Goal: Task Accomplishment & Management: Manage account settings

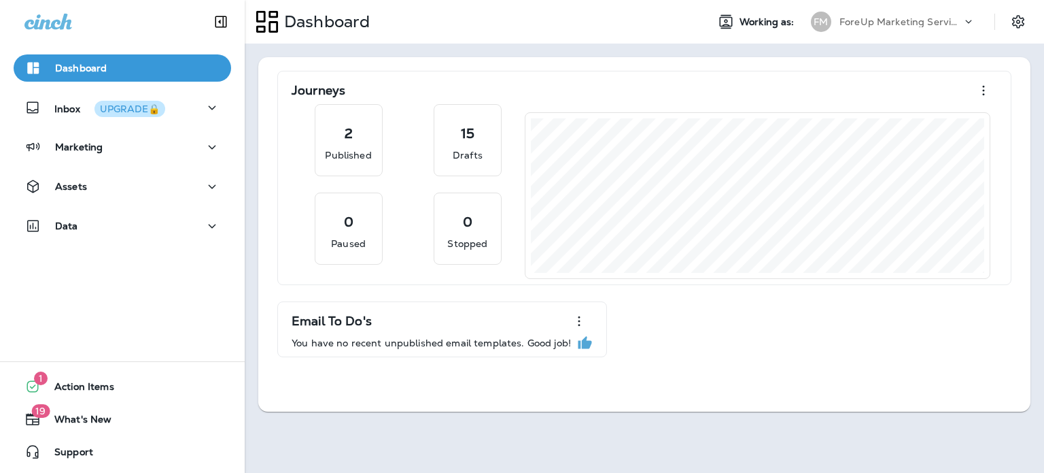
click at [967, 23] on icon at bounding box center [969, 22] width 14 height 14
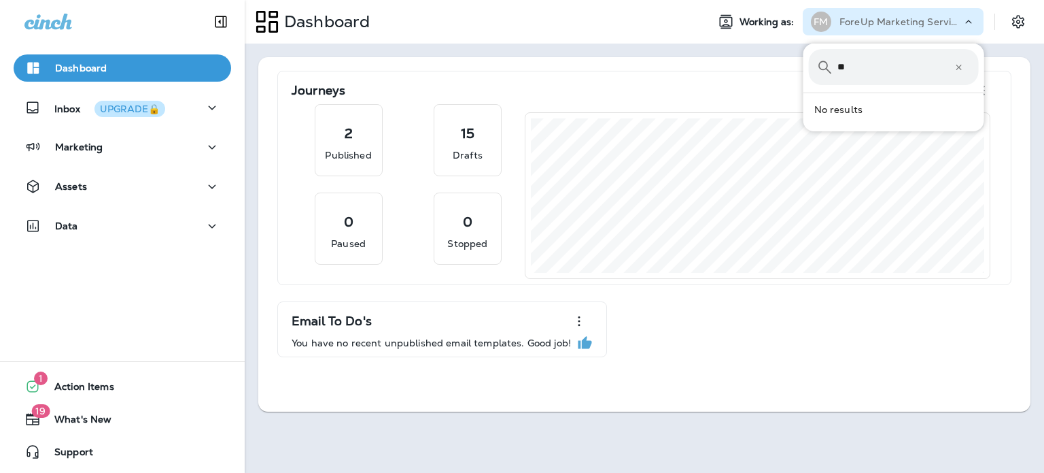
type input "*"
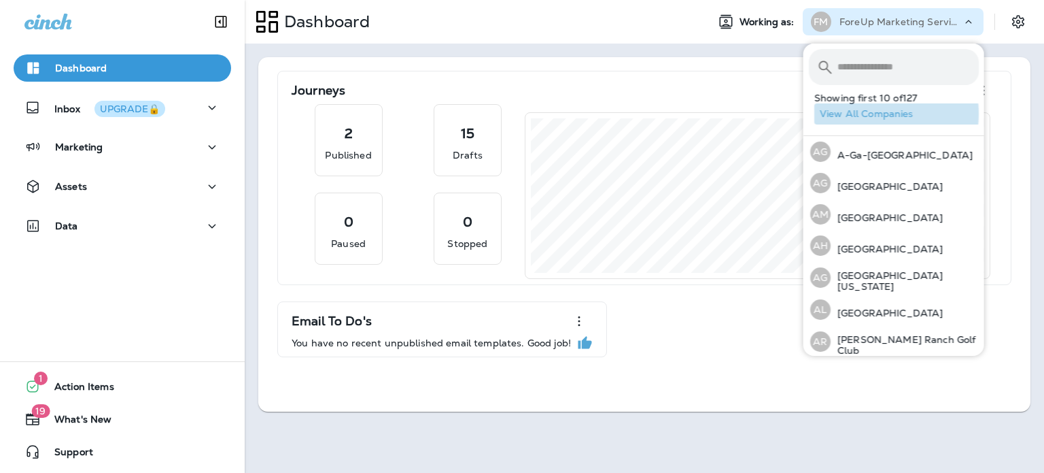
click at [876, 114] on button "View All Companies" at bounding box center [900, 113] width 170 height 21
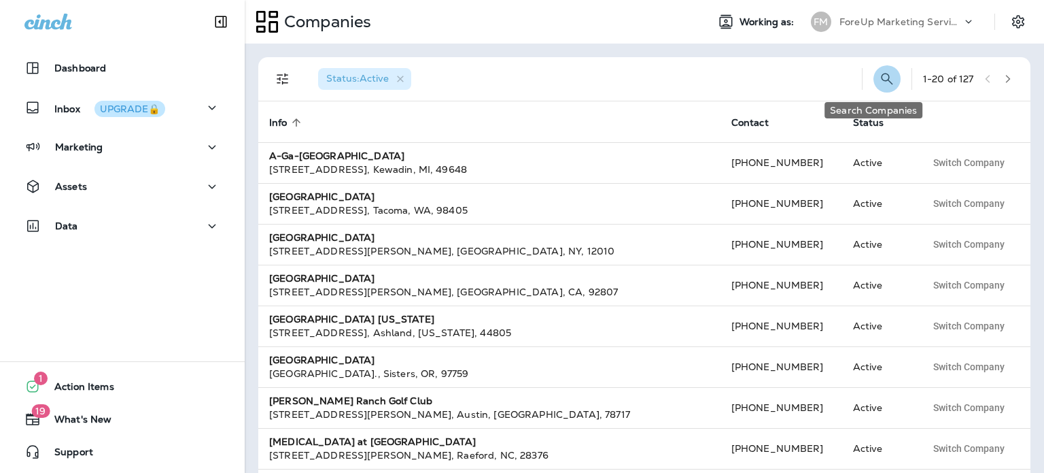
click at [879, 78] on icon "Search Companies" at bounding box center [887, 79] width 16 height 16
type input "*****"
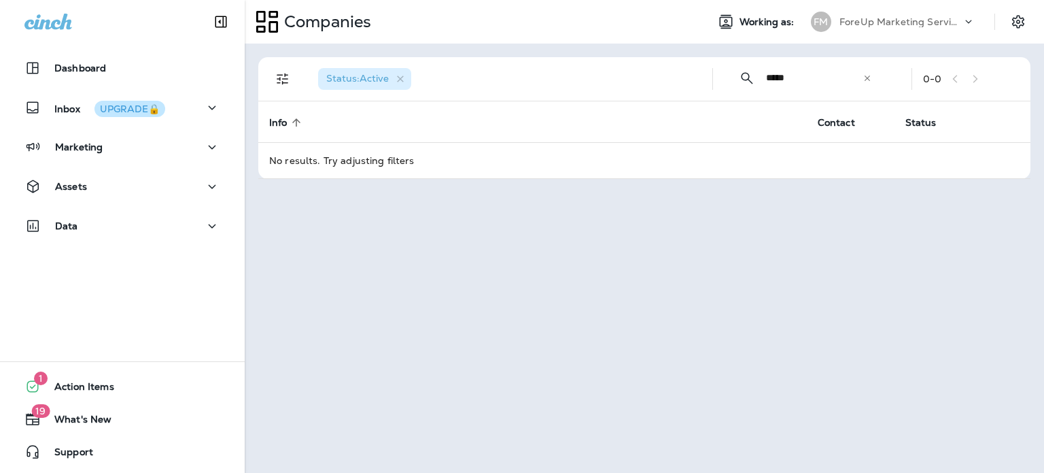
click at [869, 76] on icon at bounding box center [867, 77] width 5 height 5
click at [815, 76] on input "text" at bounding box center [826, 78] width 121 height 36
type input "*"
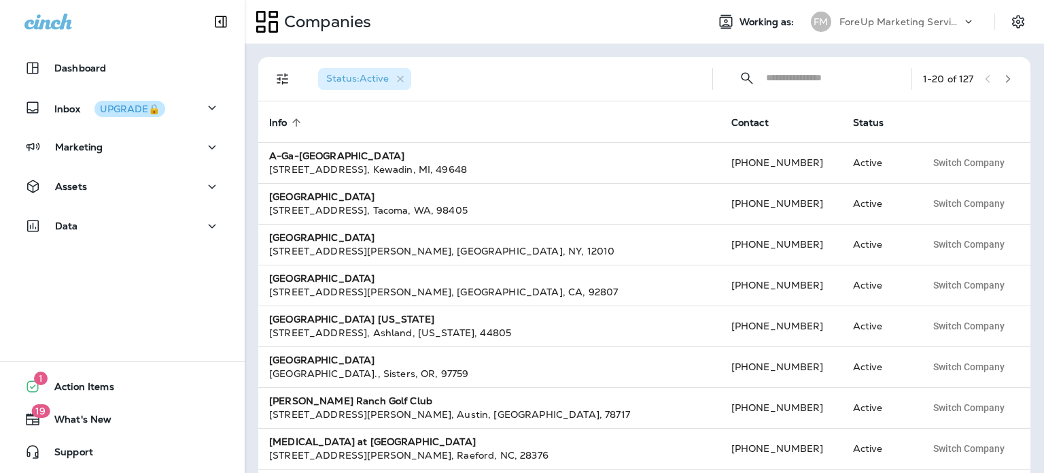
click at [560, 69] on div "Status : Active" at bounding box center [504, 79] width 394 height 44
click at [783, 75] on input "text" at bounding box center [826, 78] width 121 height 36
type input "**********"
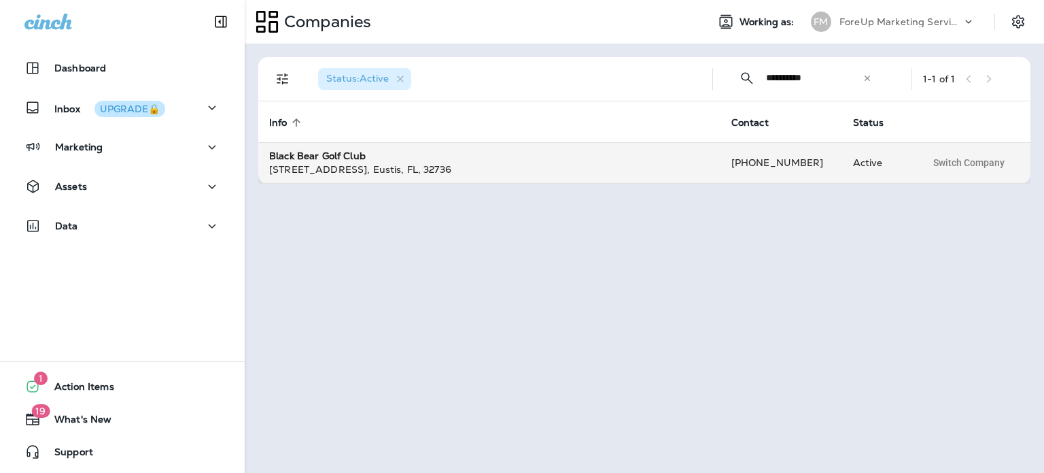
click at [400, 157] on div "Black Bear Golf Club" at bounding box center [489, 156] width 441 height 14
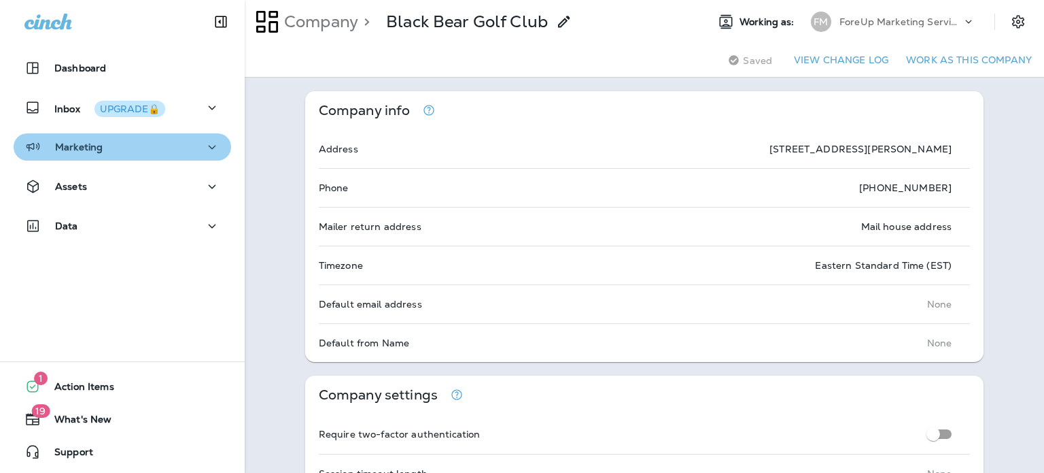
click at [204, 149] on icon "button" at bounding box center [212, 147] width 16 height 17
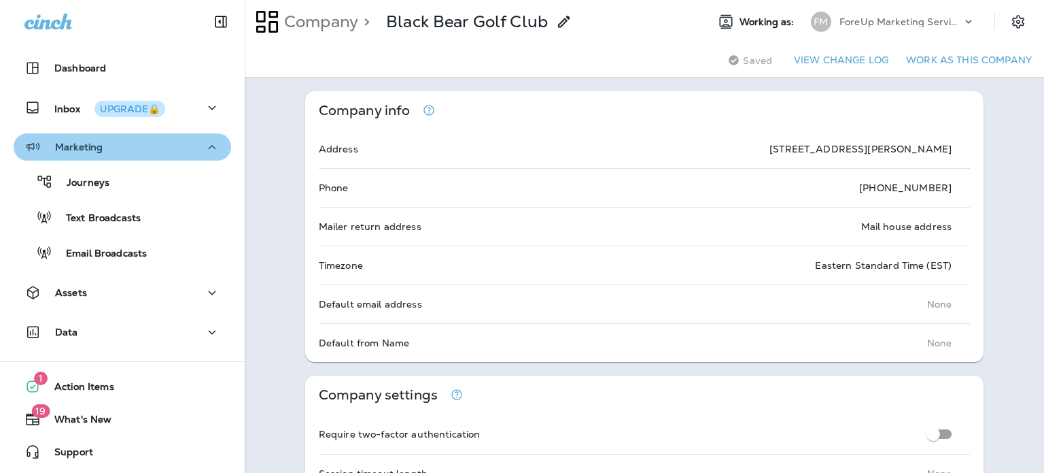
click at [204, 142] on icon "button" at bounding box center [212, 147] width 16 height 17
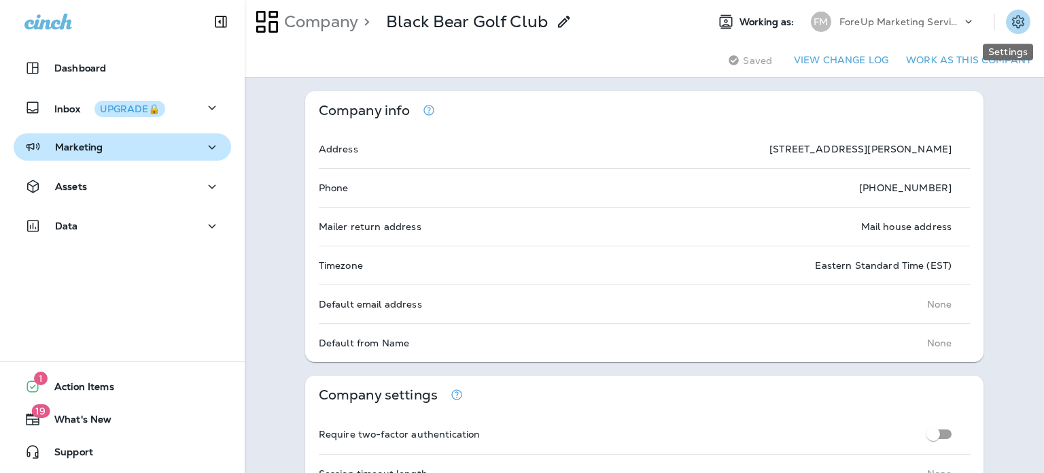
click at [1010, 24] on icon "Settings" at bounding box center [1018, 22] width 16 height 16
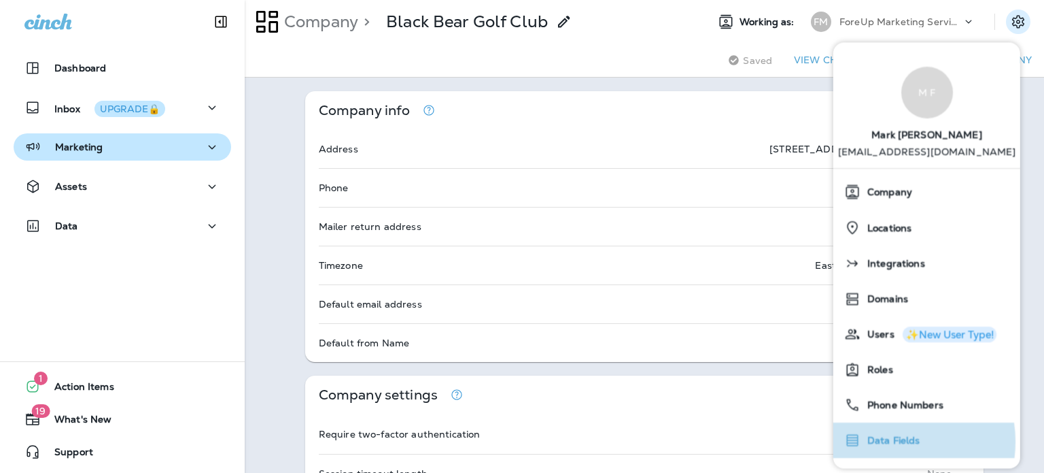
click at [889, 441] on span "Data Fields" at bounding box center [891, 441] width 60 height 12
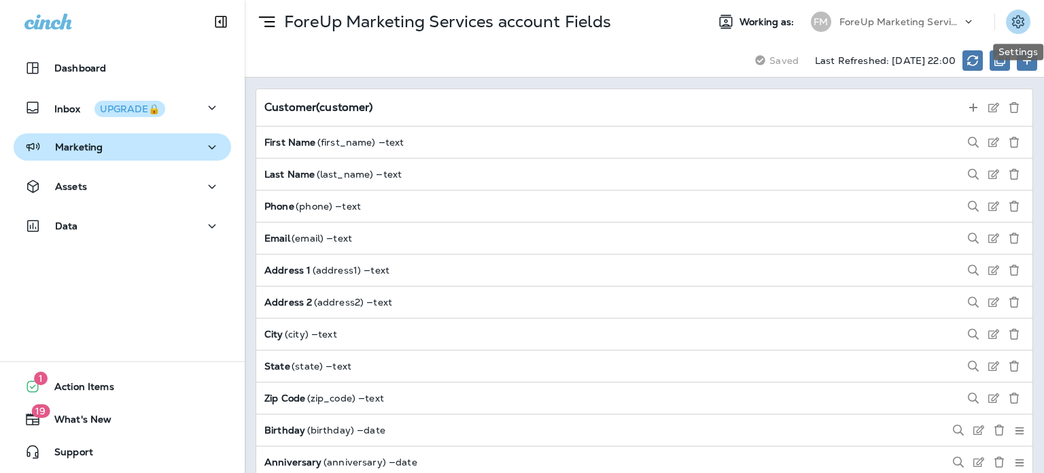
click at [1020, 22] on icon "Settings" at bounding box center [1018, 21] width 12 height 13
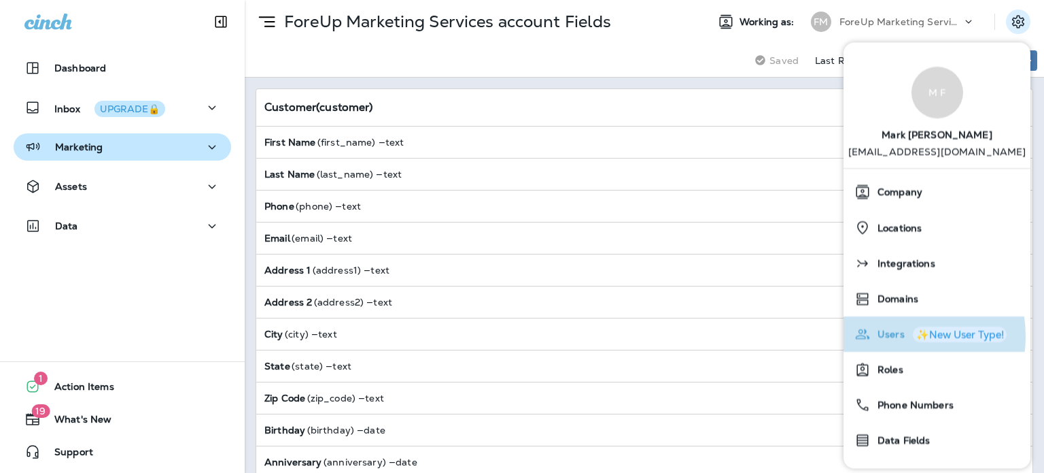
click at [890, 336] on span "Users" at bounding box center [888, 335] width 34 height 12
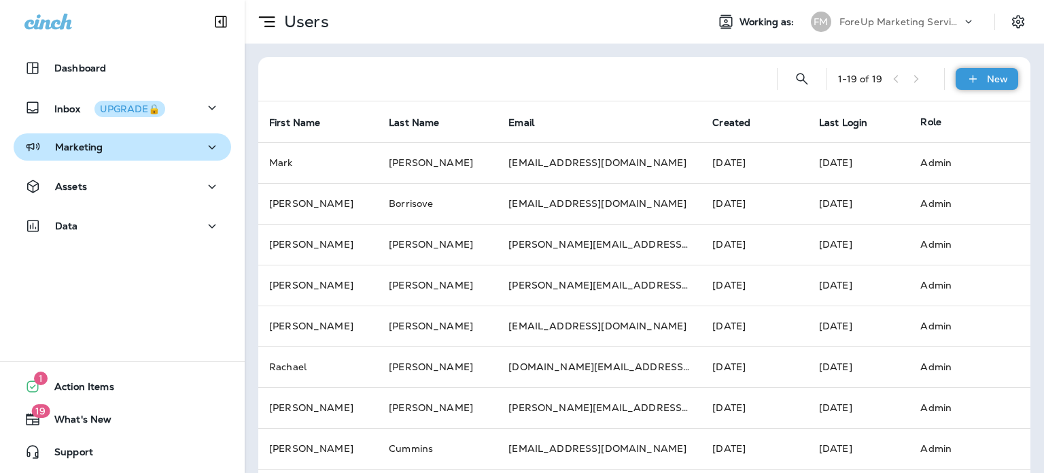
click at [974, 80] on div "New" at bounding box center [987, 79] width 63 height 22
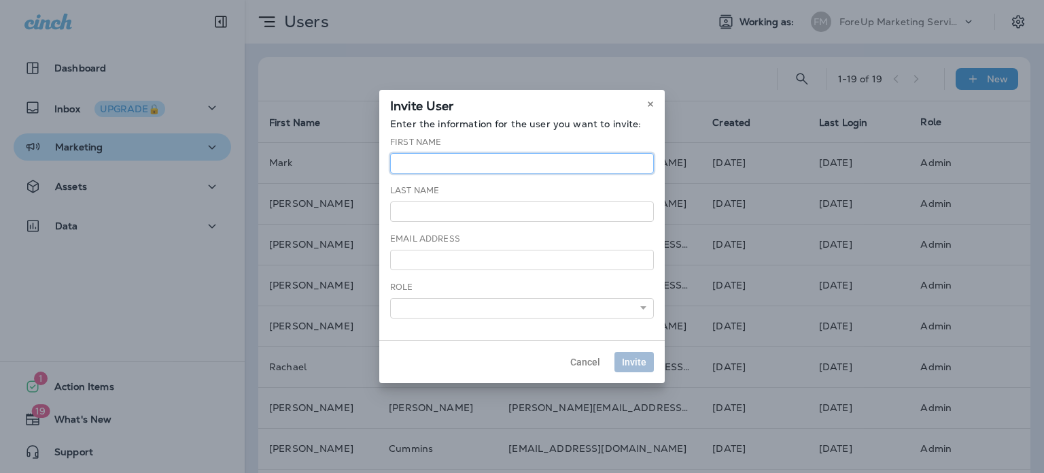
click at [443, 163] on input "text" at bounding box center [522, 163] width 264 height 20
click at [649, 103] on use at bounding box center [650, 103] width 5 height 5
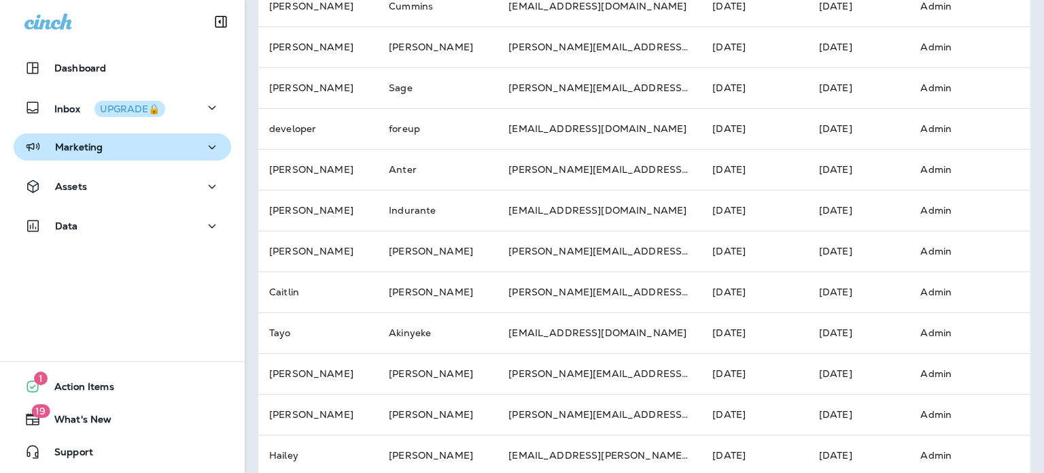
scroll to position [458, 0]
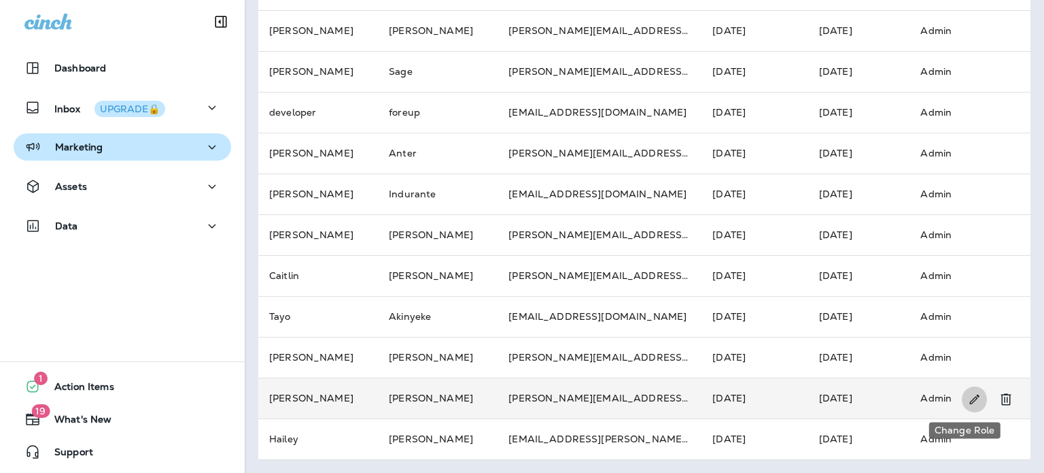
click at [968, 397] on icon "Change Role" at bounding box center [975, 399] width 14 height 14
select select "*"
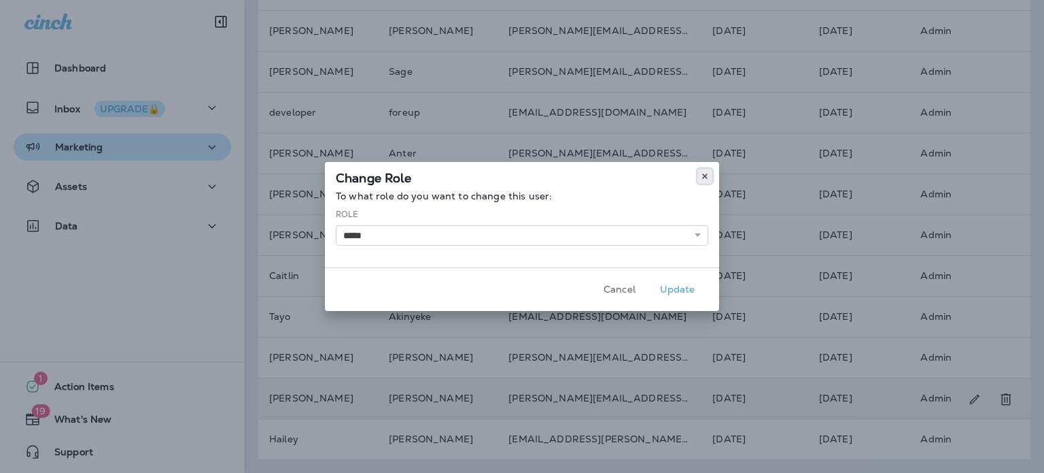
click at [702, 173] on icon at bounding box center [705, 176] width 8 height 8
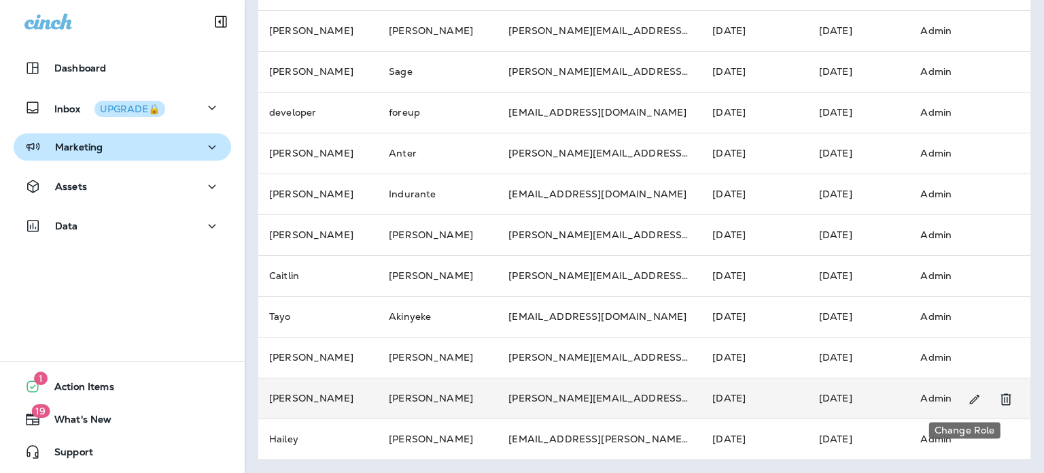
click at [968, 401] on icon "Change Role" at bounding box center [975, 399] width 14 height 14
select select "*"
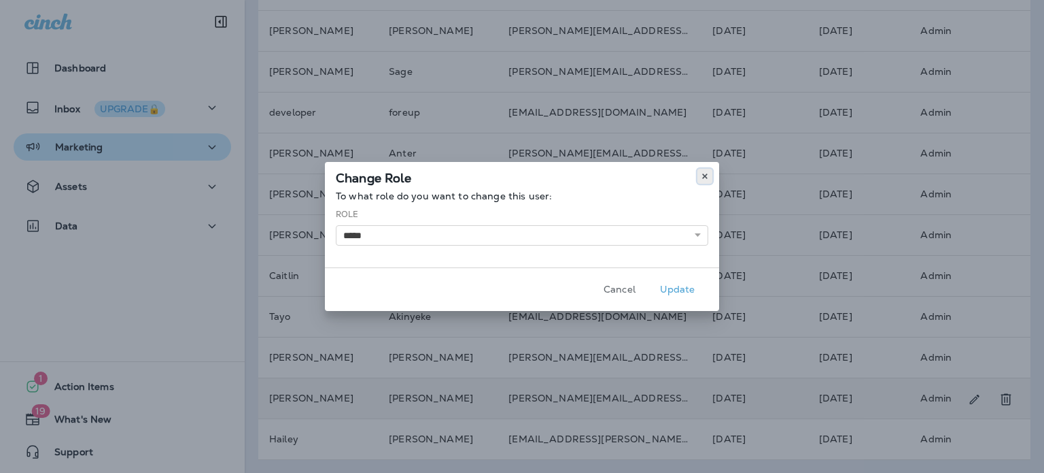
click at [701, 175] on icon at bounding box center [705, 176] width 8 height 8
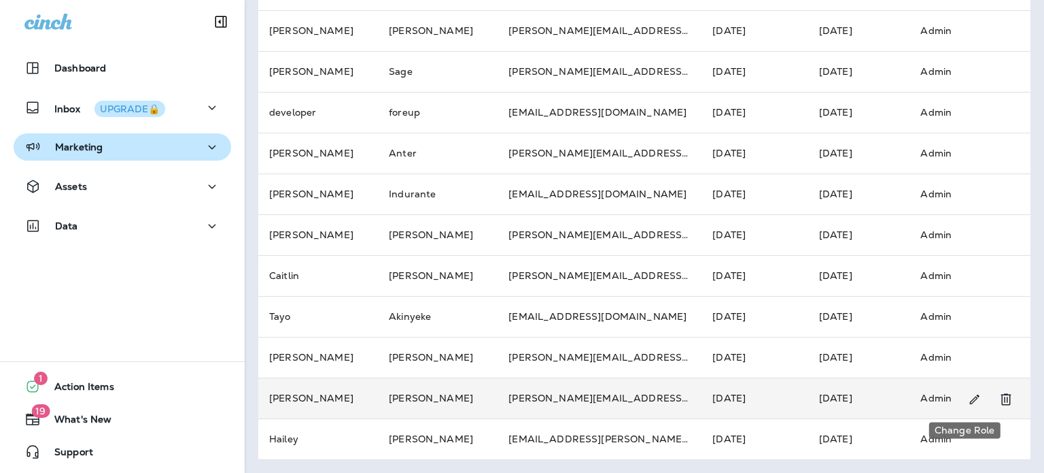
click at [968, 392] on icon "Change Role" at bounding box center [975, 399] width 14 height 14
select select "*"
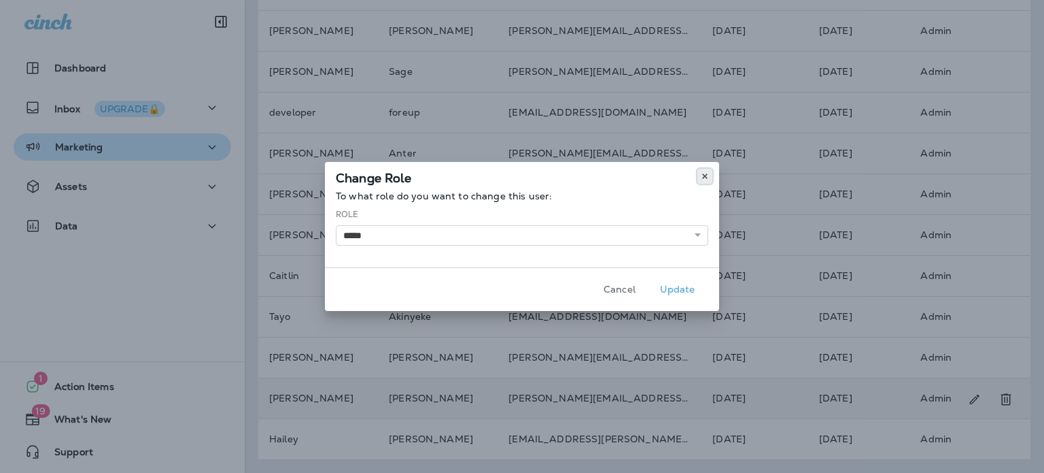
click at [707, 173] on icon at bounding box center [705, 176] width 8 height 8
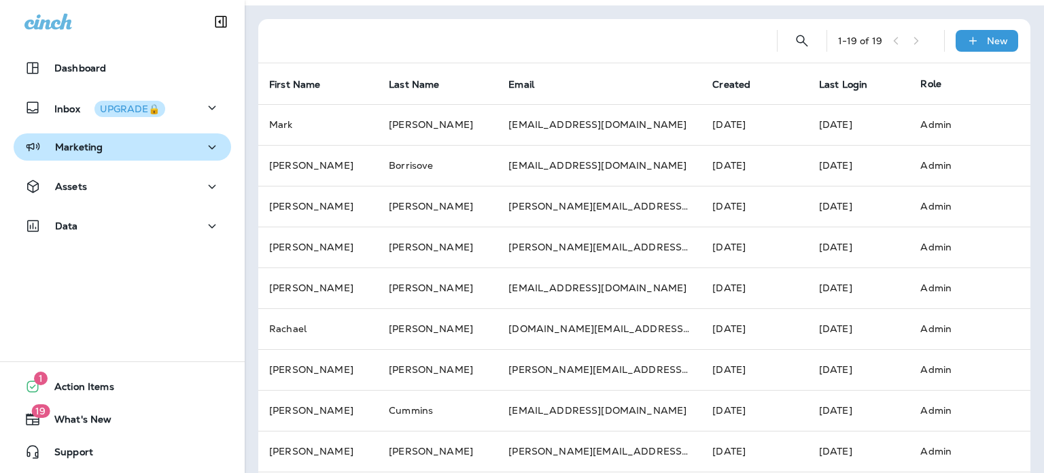
scroll to position [0, 0]
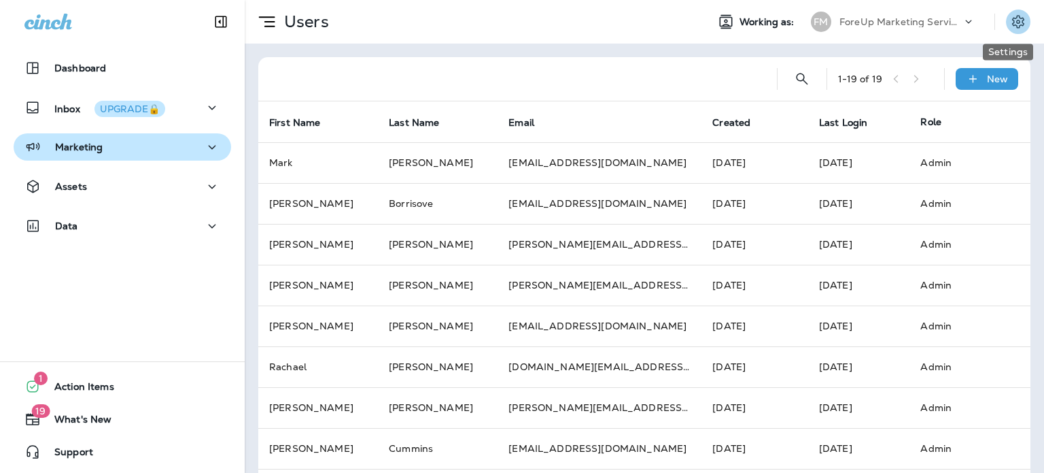
click at [1010, 25] on icon "Settings" at bounding box center [1018, 22] width 16 height 16
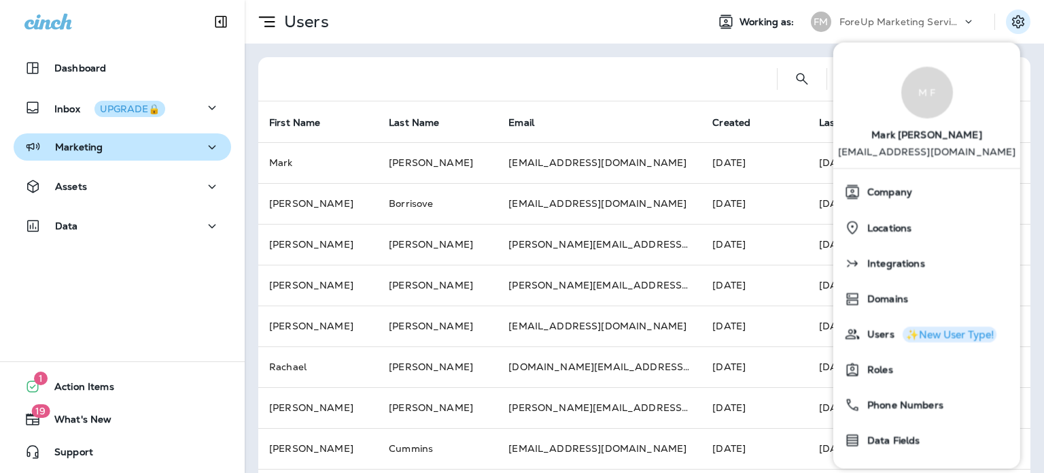
click at [962, 18] on icon at bounding box center [969, 22] width 14 height 14
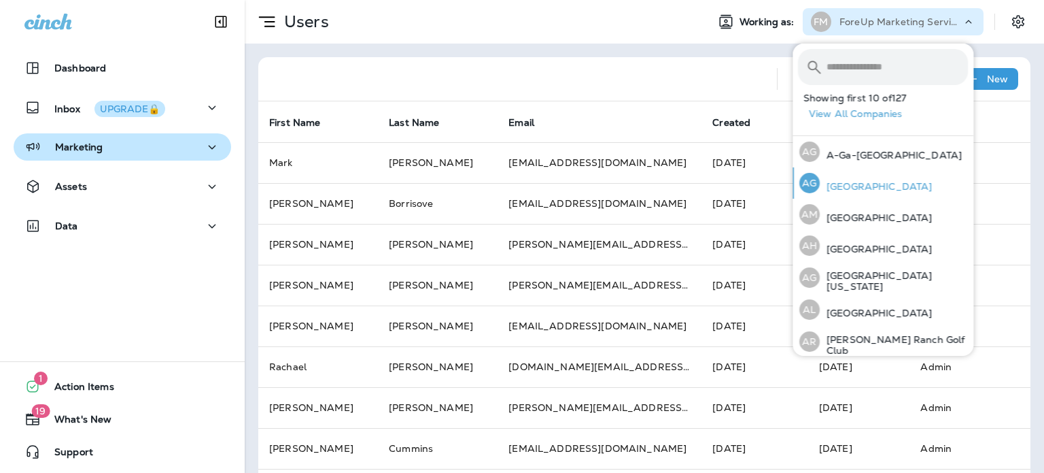
scroll to position [68, 0]
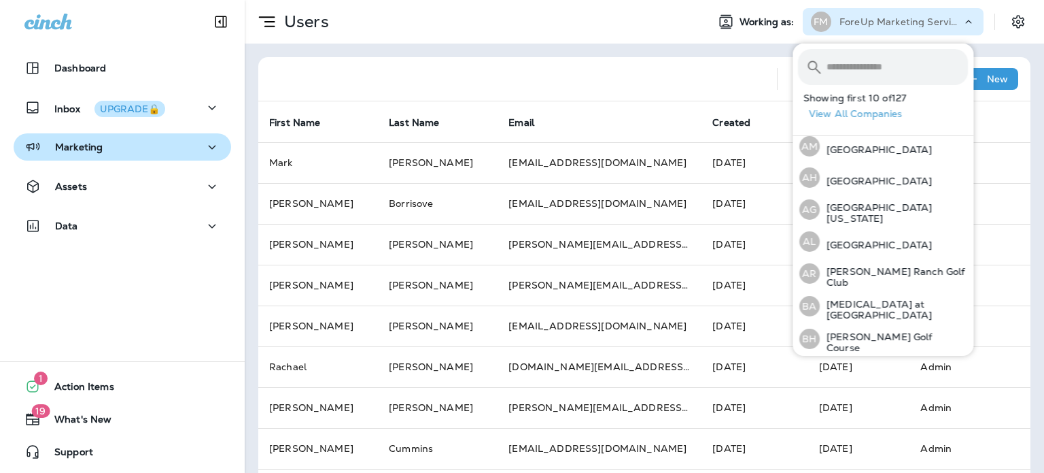
click at [577, 21] on div "Users" at bounding box center [470, 22] width 451 height 34
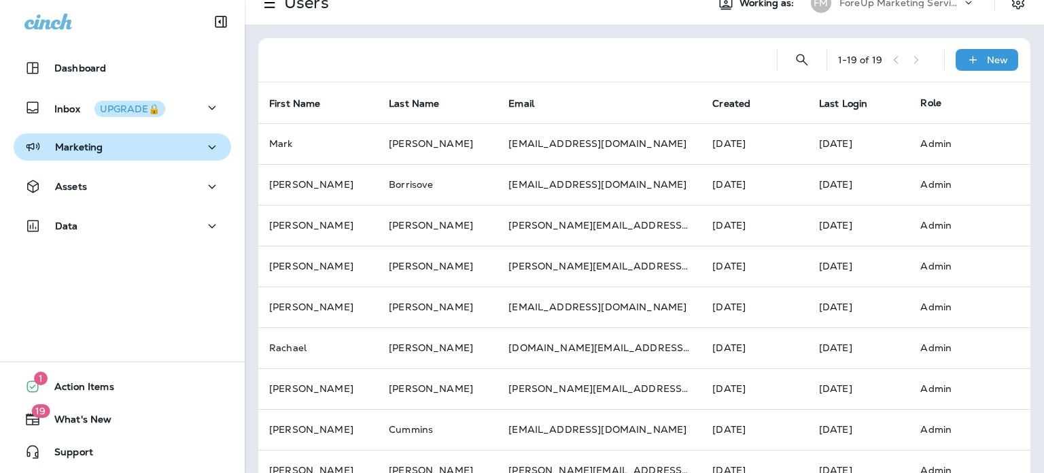
scroll to position [0, 0]
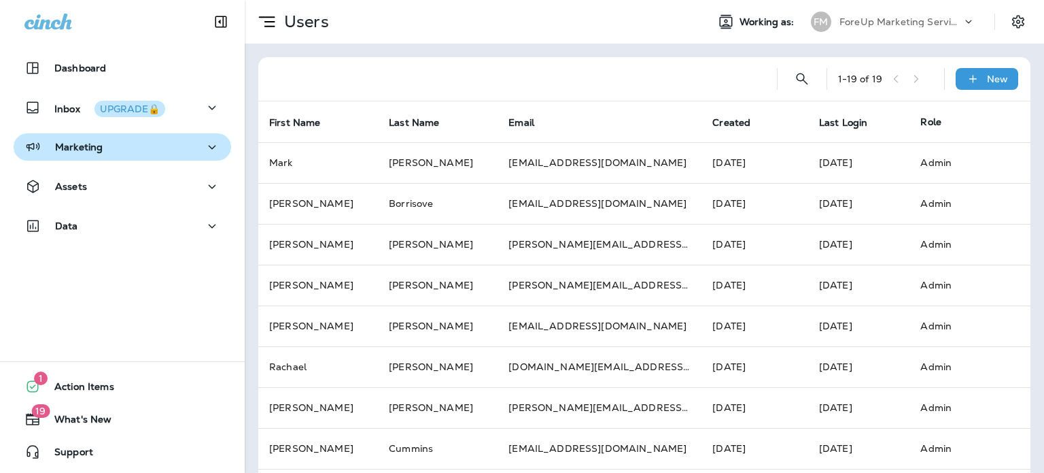
click at [962, 16] on icon at bounding box center [969, 22] width 14 height 14
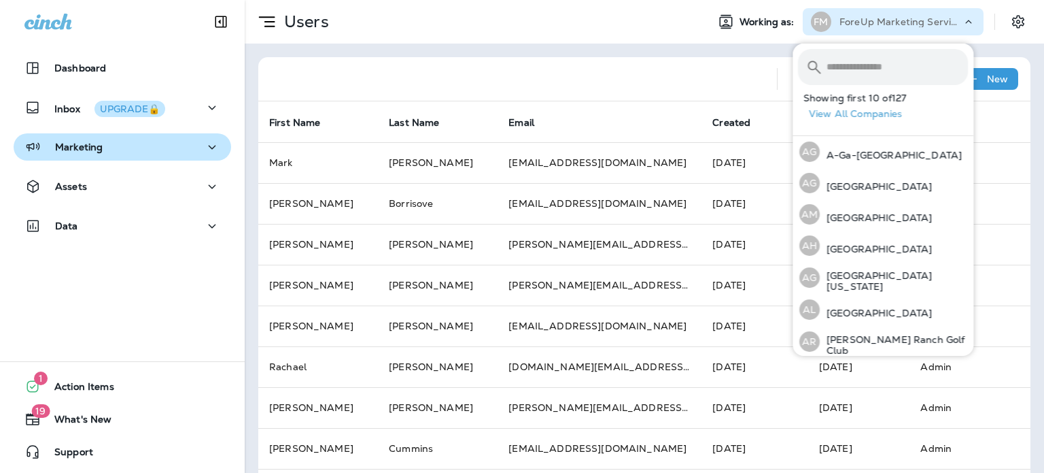
click at [753, 18] on span "Working as:" at bounding box center [769, 22] width 58 height 12
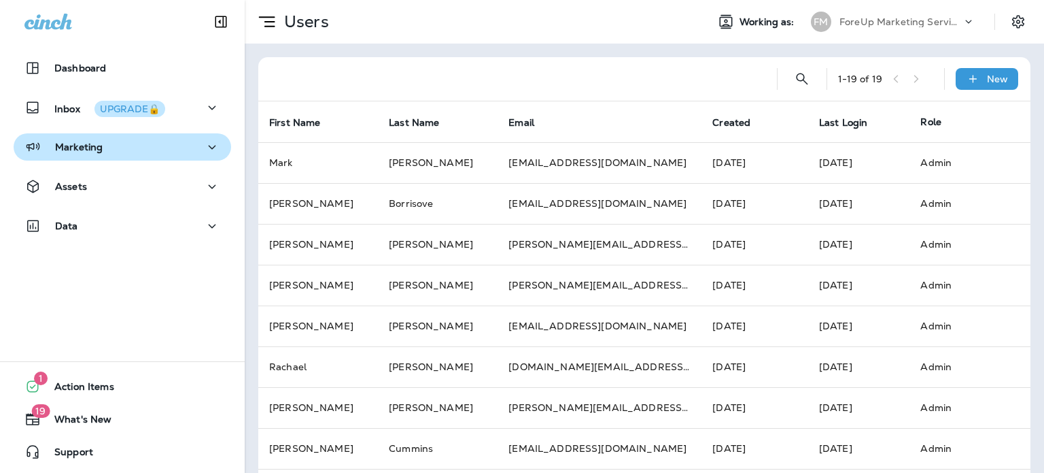
click at [718, 20] on icon at bounding box center [726, 22] width 16 height 16
click at [1010, 20] on icon "Settings" at bounding box center [1018, 22] width 16 height 16
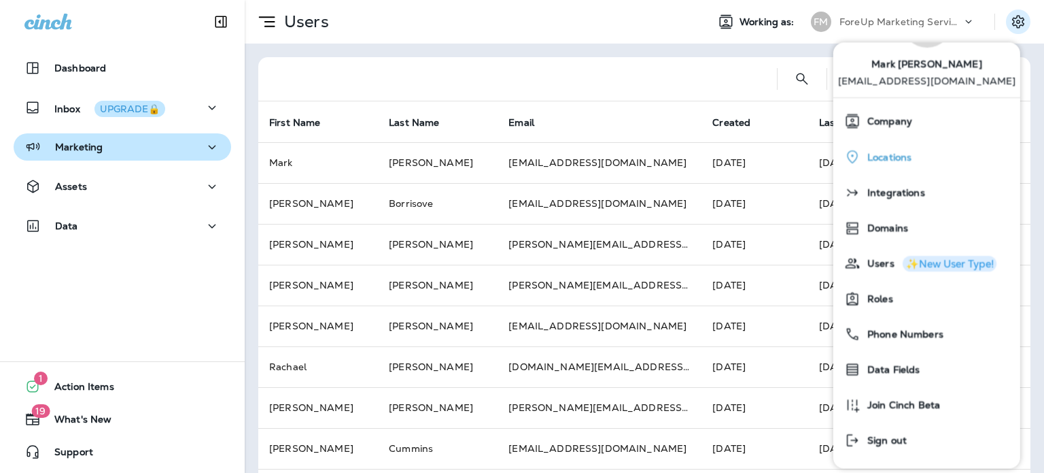
scroll to position [71, 0]
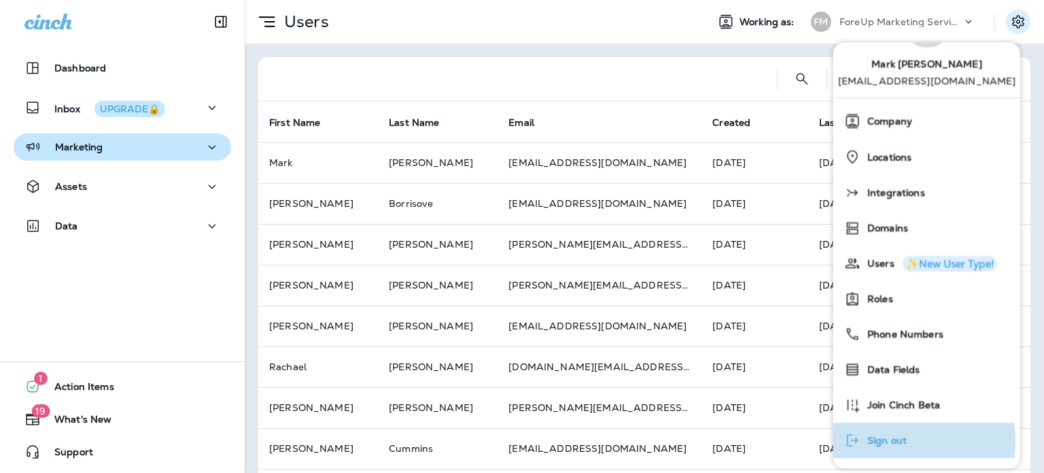
click at [893, 440] on span "Sign out" at bounding box center [884, 441] width 46 height 12
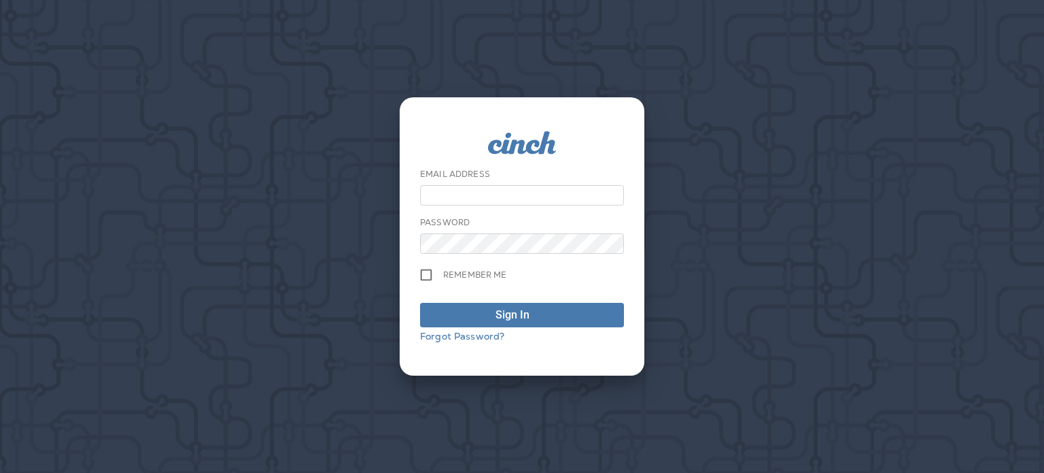
click at [520, 198] on input "email" at bounding box center [522, 195] width 204 height 20
type input "**********"
click at [420, 303] on button "Sign In" at bounding box center [522, 315] width 204 height 24
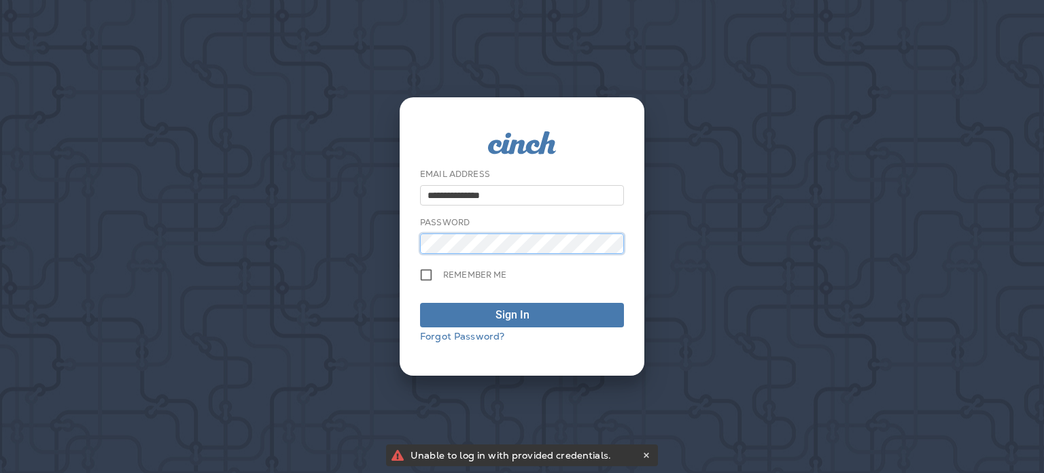
click at [420, 303] on button "Sign In" at bounding box center [522, 315] width 204 height 24
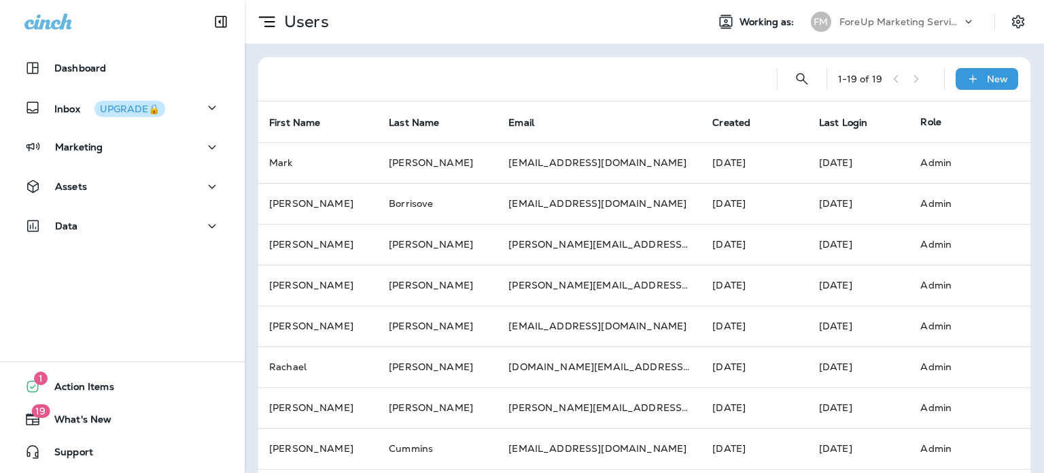
click at [941, 23] on p "ForeUp Marketing Services account" at bounding box center [901, 21] width 122 height 11
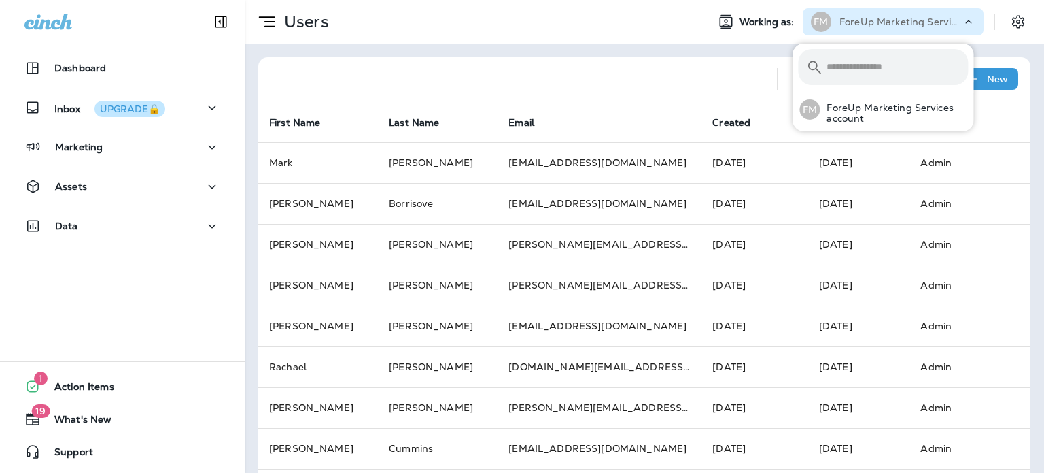
click at [941, 23] on p "ForeUp Marketing Services account" at bounding box center [901, 21] width 122 height 11
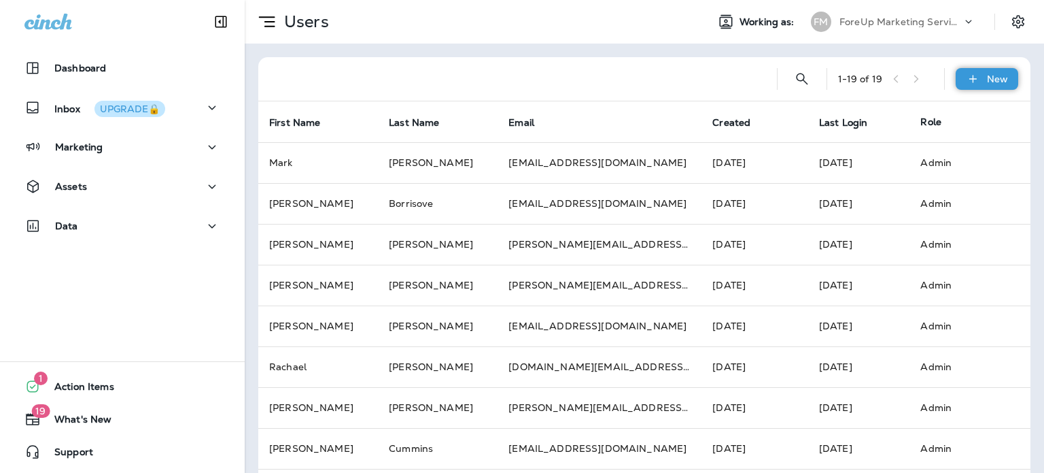
click at [992, 82] on p "New" at bounding box center [997, 78] width 21 height 11
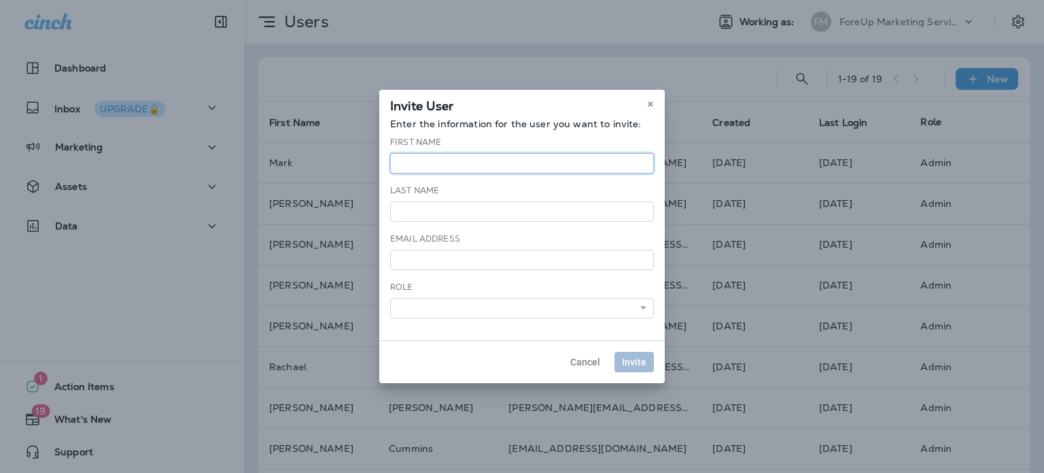
click at [432, 166] on input "text" at bounding box center [522, 163] width 264 height 20
type input "****"
type input "******"
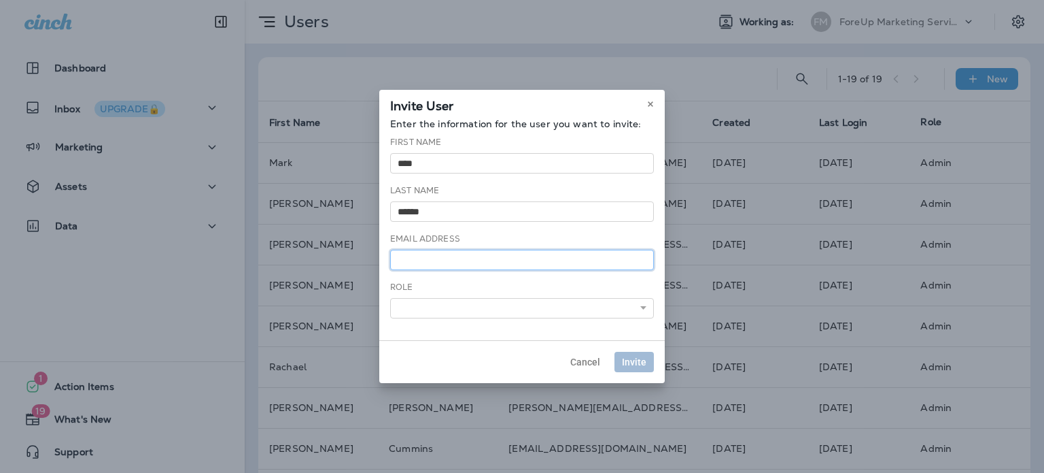
click at [435, 258] on input "email" at bounding box center [522, 260] width 264 height 20
type input "**********"
select select "*"
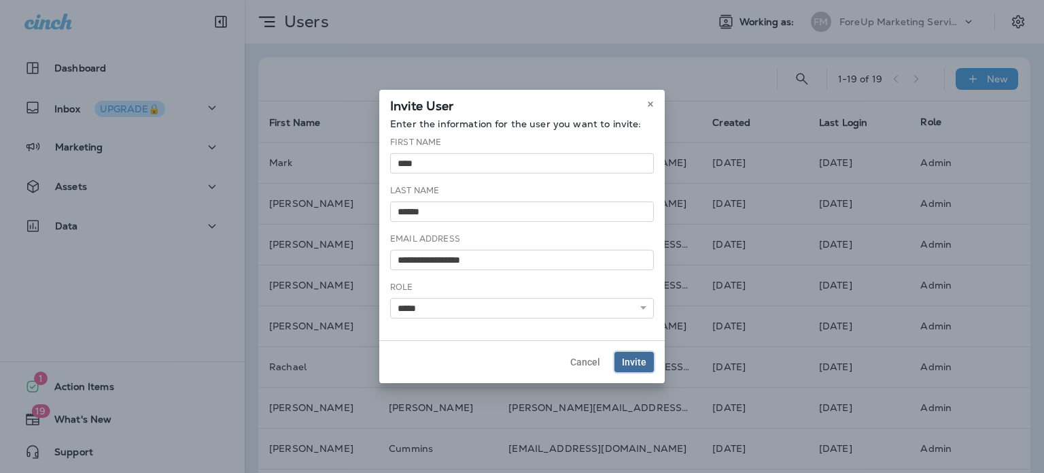
click at [637, 364] on span "Invite" at bounding box center [634, 362] width 24 height 10
select select
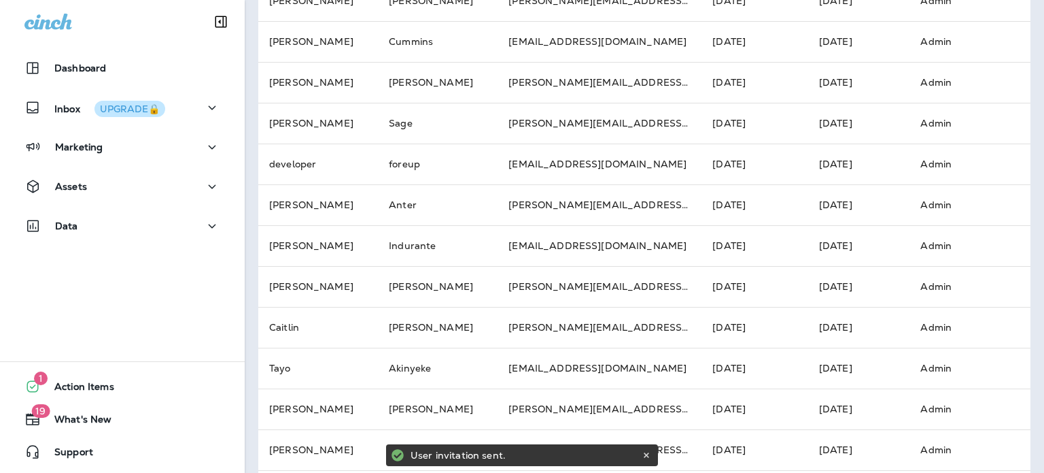
scroll to position [363, 0]
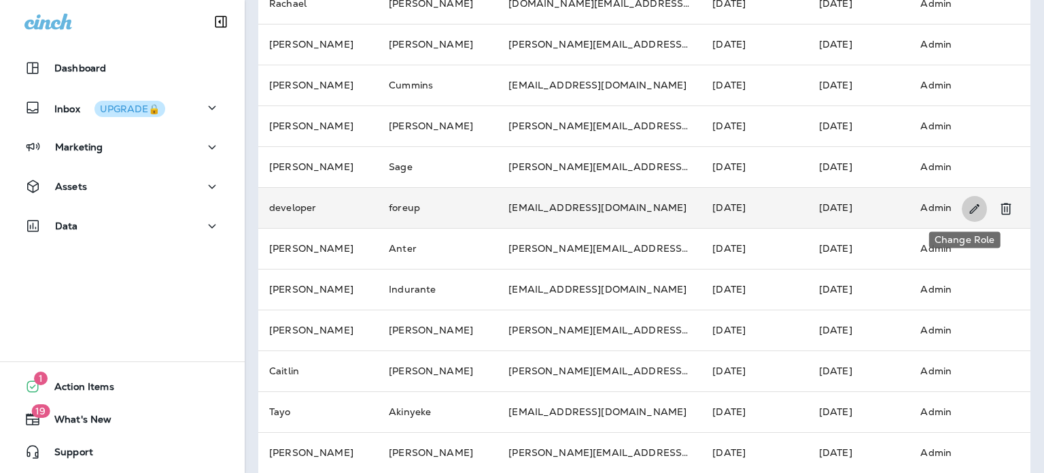
click at [970, 207] on icon "Change Role" at bounding box center [975, 209] width 10 height 10
select select "*"
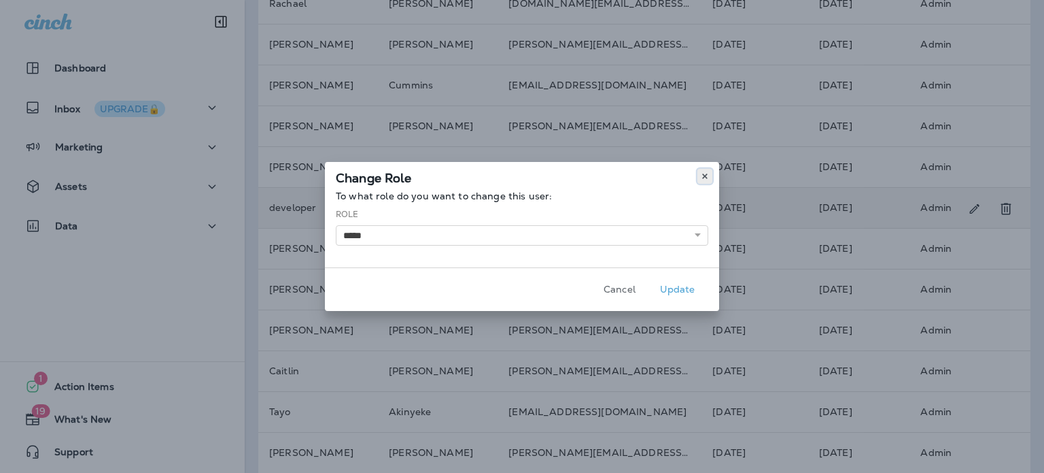
click at [705, 175] on icon at bounding box center [705, 176] width 8 height 8
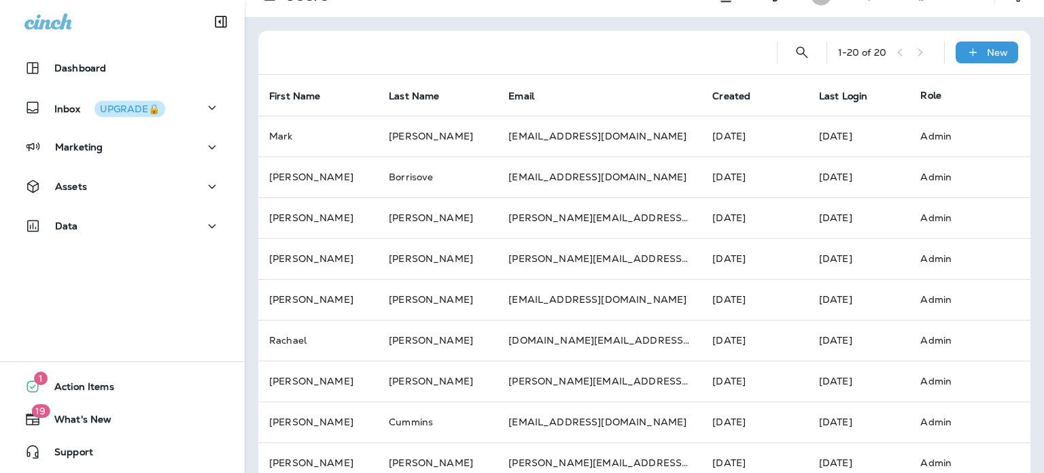
scroll to position [0, 0]
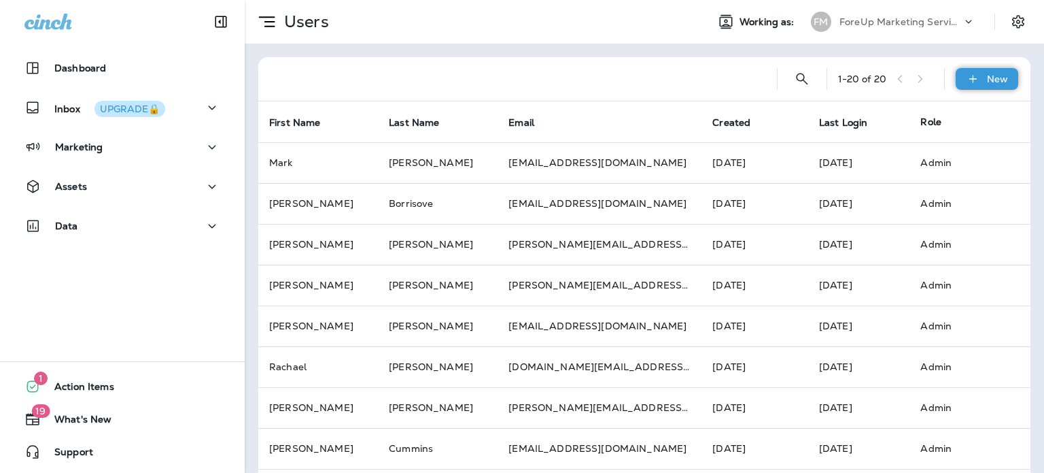
click at [974, 78] on div "New" at bounding box center [987, 79] width 63 height 22
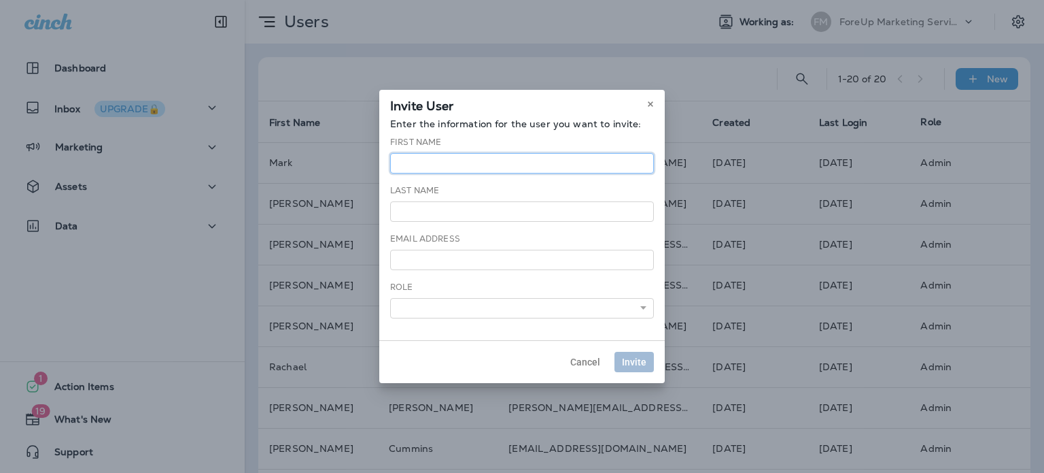
click at [500, 165] on input "text" at bounding box center [522, 163] width 264 height 20
type input "*******"
type input "********"
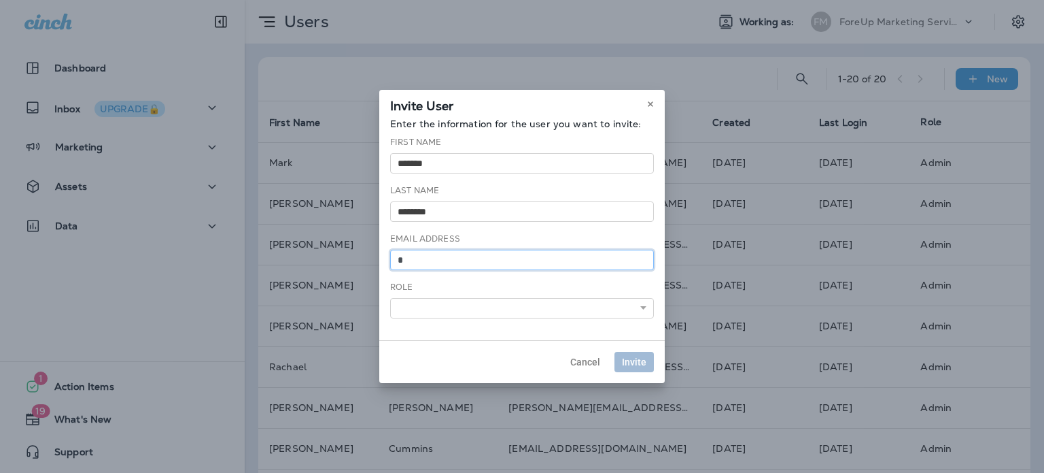
click at [437, 260] on input "*" at bounding box center [522, 260] width 264 height 20
type input "**********"
select select "*"
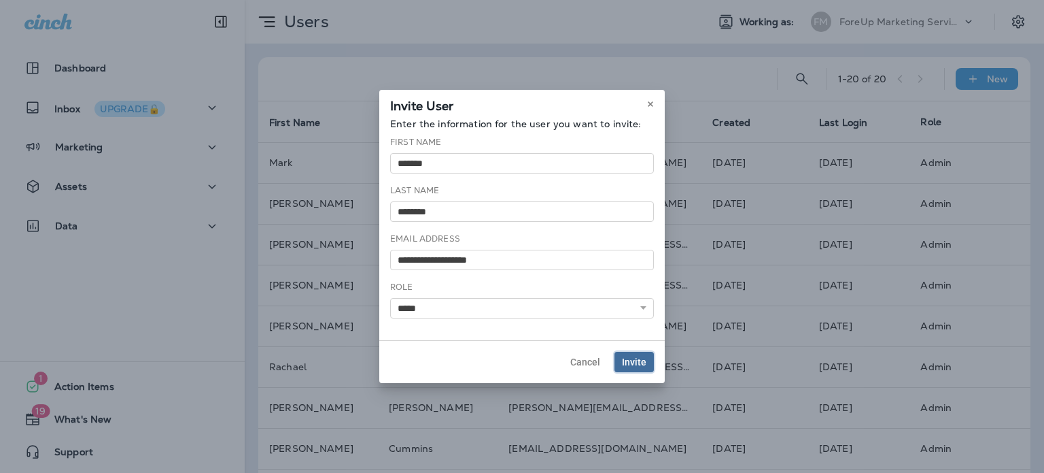
click at [636, 358] on span "Invite" at bounding box center [634, 362] width 24 height 10
select select
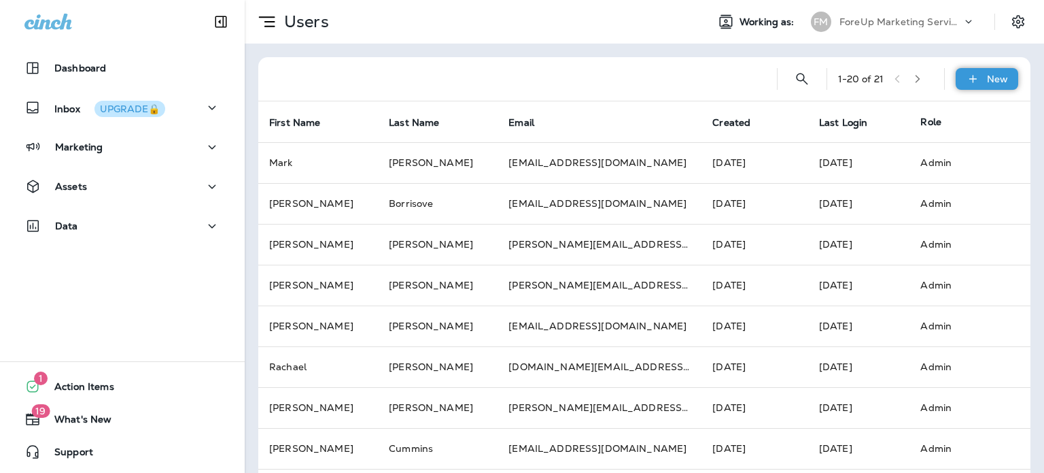
click at [989, 75] on p "New" at bounding box center [997, 78] width 21 height 11
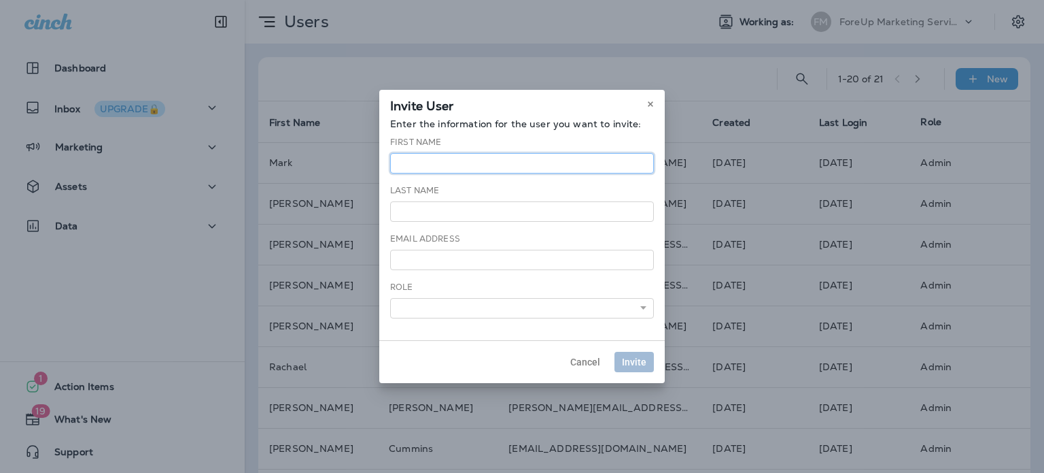
click at [466, 157] on input "text" at bounding box center [522, 163] width 264 height 20
type input "*****"
type input "******"
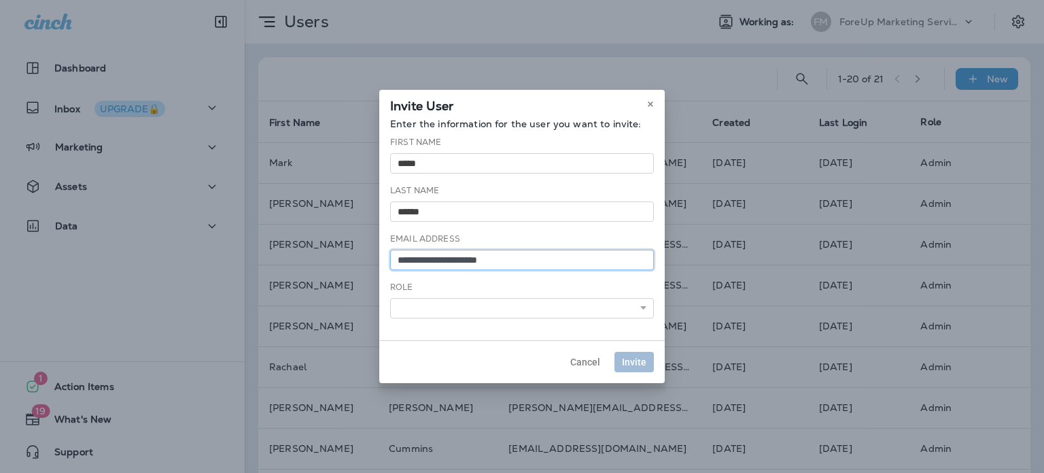
type input "**********"
select select "*"
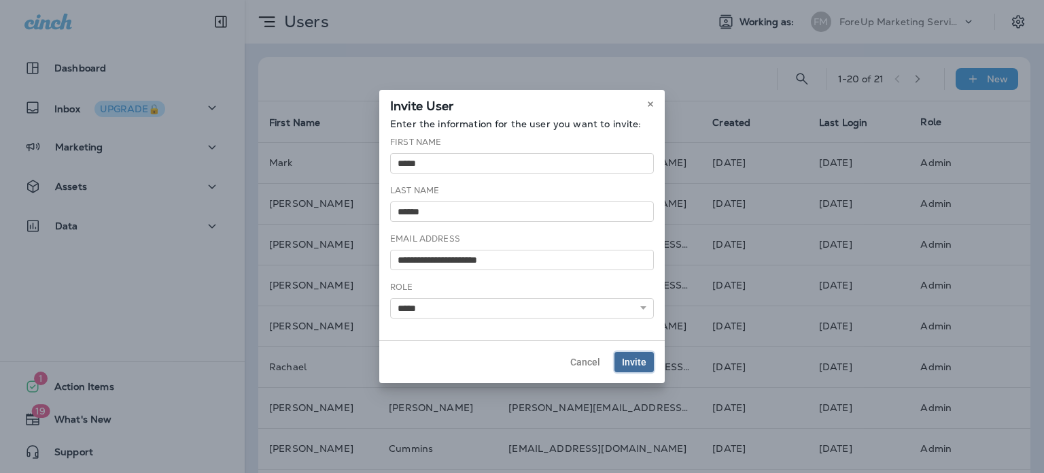
click at [628, 359] on span "Invite" at bounding box center [634, 362] width 24 height 10
select select
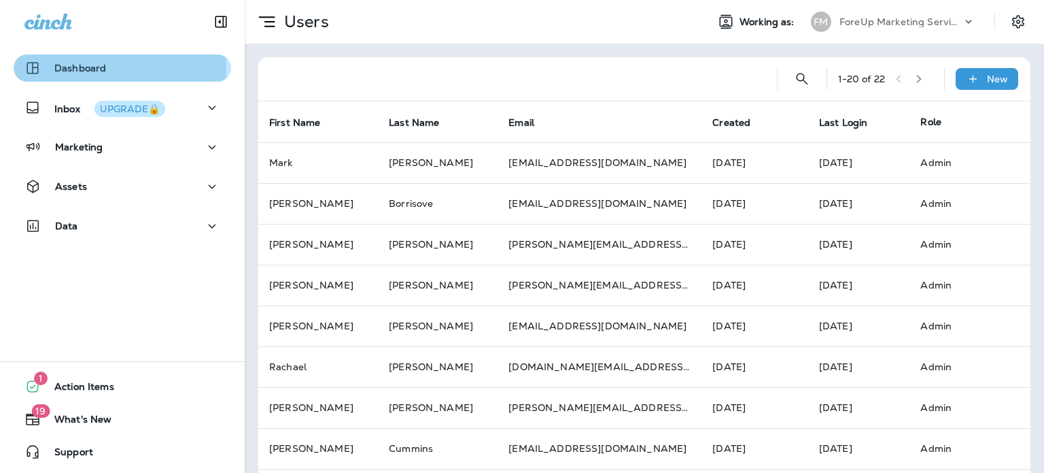
click at [95, 65] on p "Dashboard" at bounding box center [80, 68] width 52 height 11
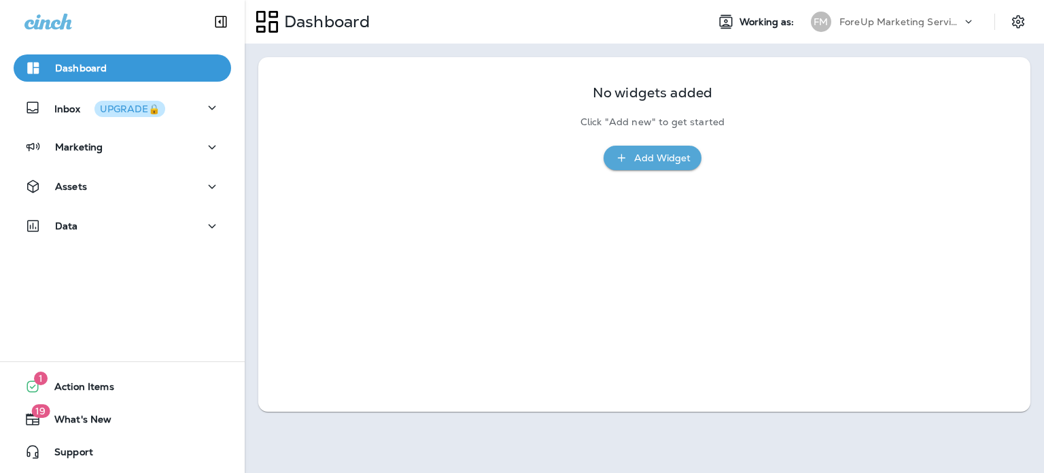
click at [976, 21] on div at bounding box center [975, 25] width 26 height 20
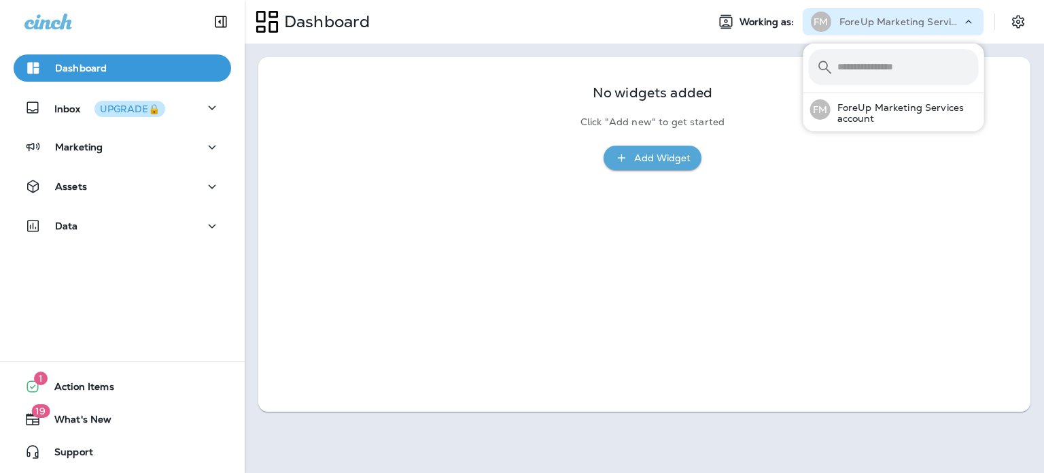
click at [637, 307] on div "No widgets added Click "Add new" to get started Add Widget" at bounding box center [644, 234] width 772 height 354
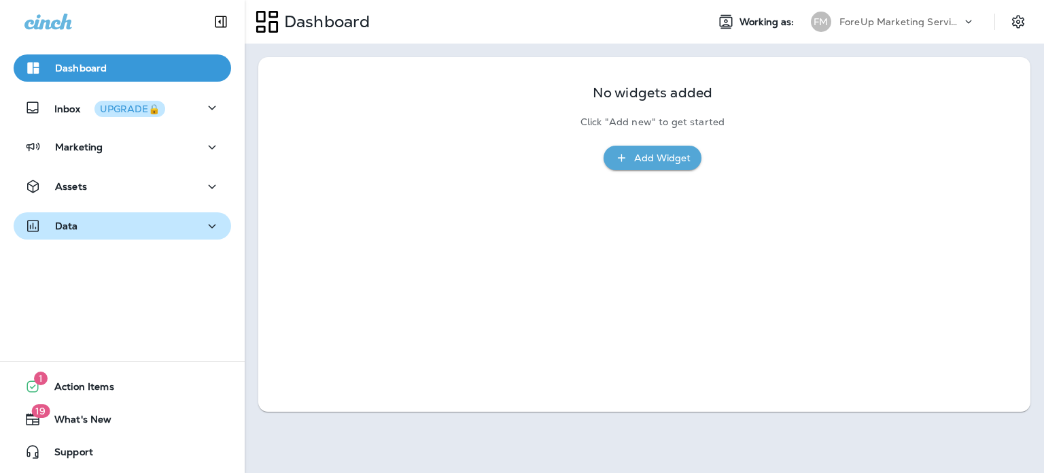
click at [163, 222] on div "Data" at bounding box center [122, 226] width 196 height 17
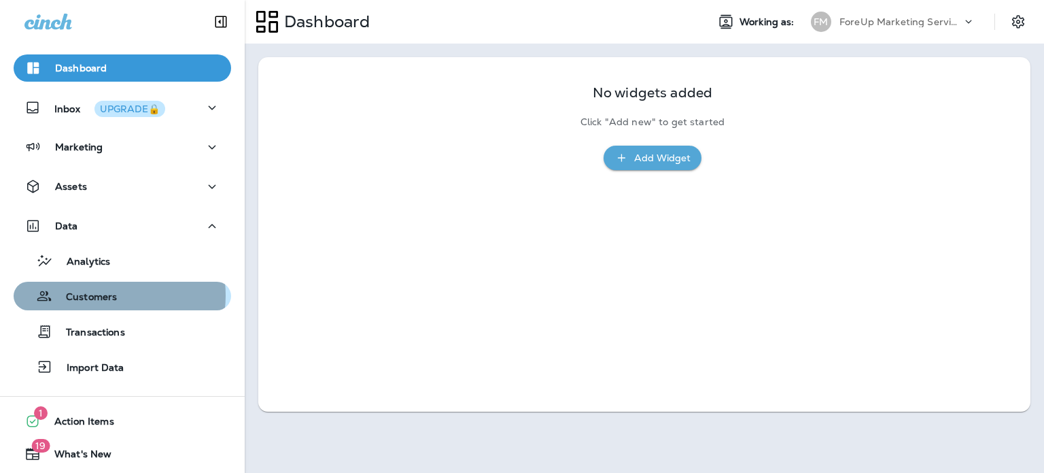
click at [95, 295] on p "Customers" at bounding box center [84, 297] width 65 height 13
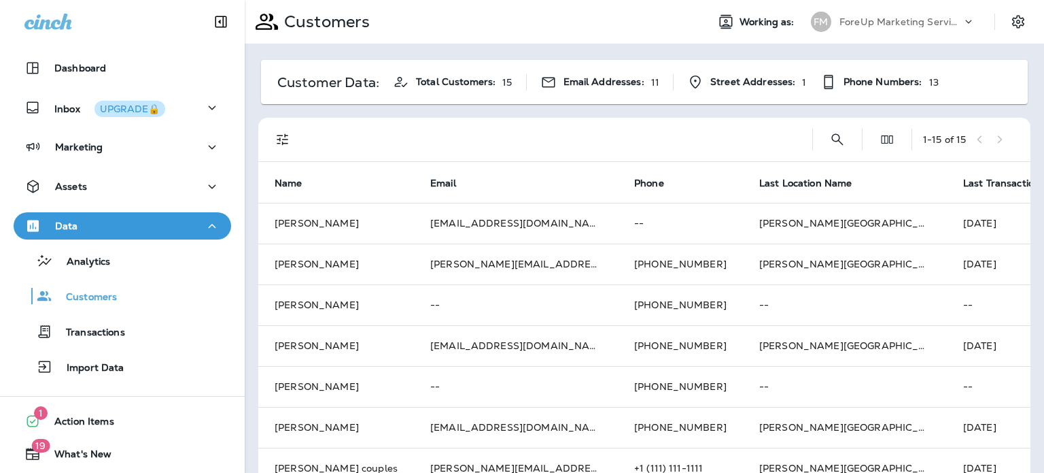
click at [54, 17] on icon at bounding box center [48, 22] width 48 height 16
click at [451, 24] on div "Customers" at bounding box center [470, 22] width 451 height 34
